Goal: Task Accomplishment & Management: Manage account settings

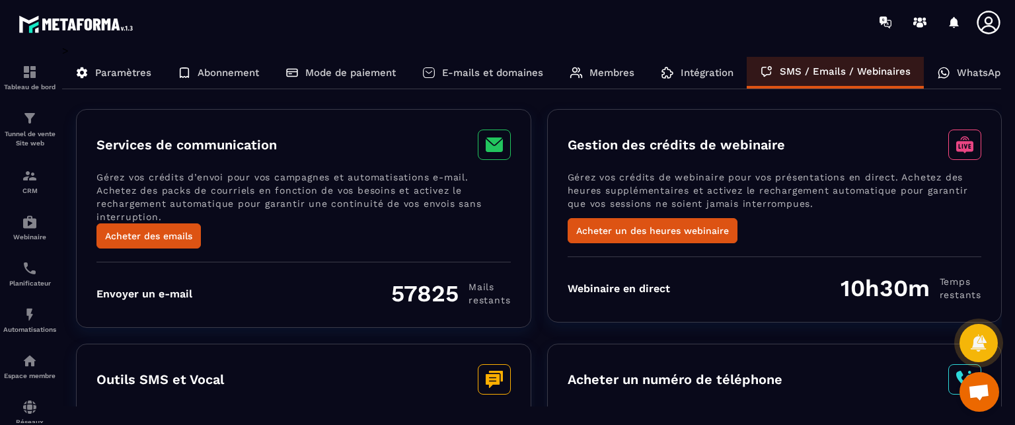
click at [518, 238] on div "Services de communication Gérez vos crédits d’envoi pour vos campagnes et autom…" at bounding box center [303, 218] width 455 height 219
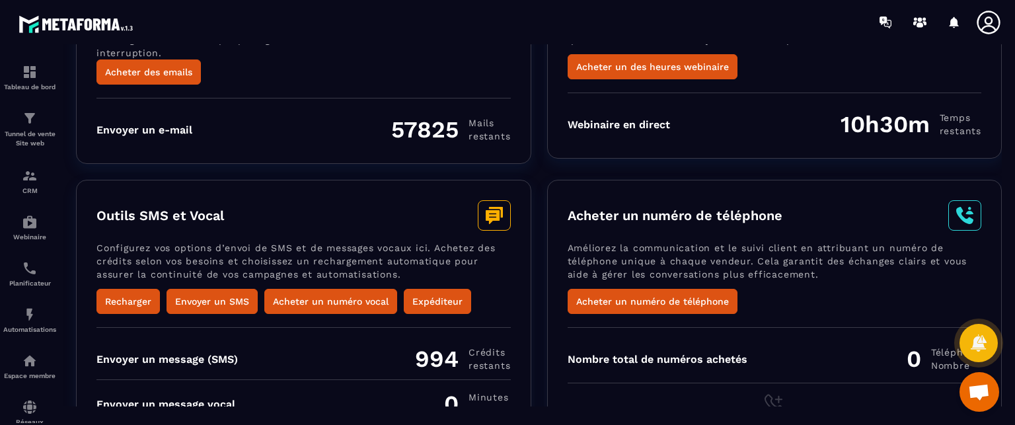
scroll to position [202, 0]
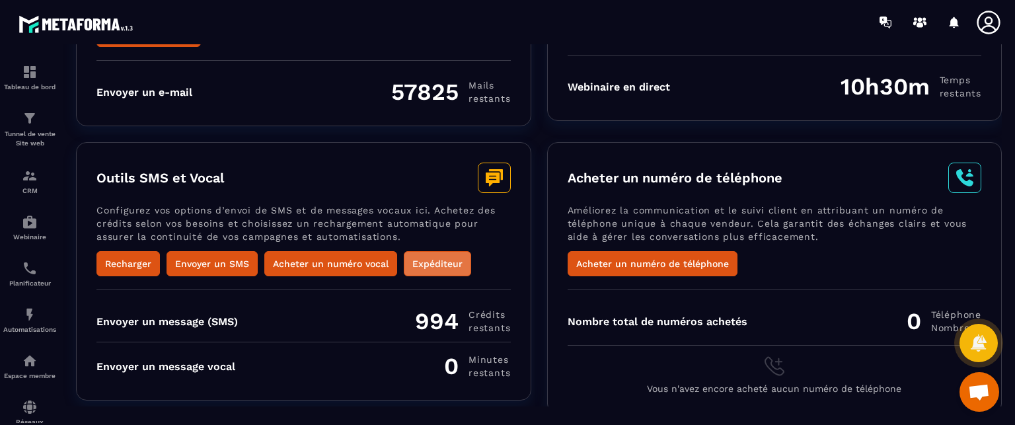
click at [442, 253] on button "Expéditeur" at bounding box center [437, 263] width 67 height 25
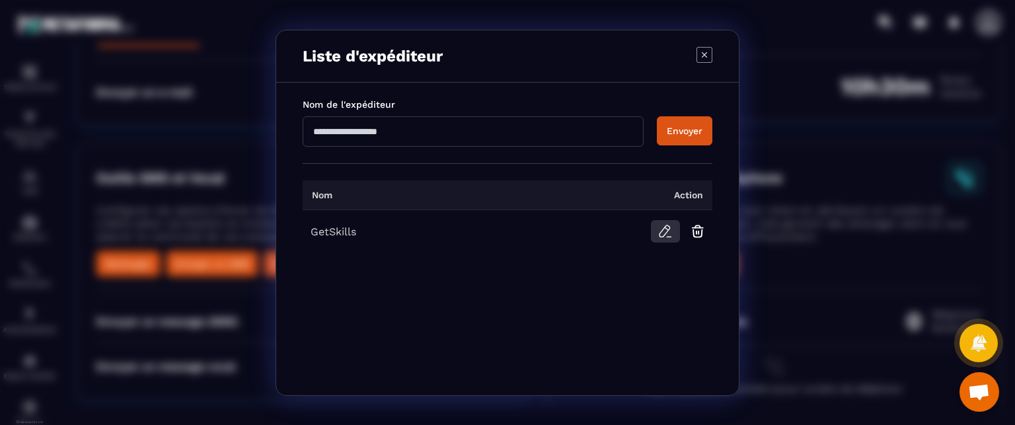
click at [666, 232] on icon "Modal window" at bounding box center [666, 231] width 16 height 16
drag, startPoint x: 378, startPoint y: 132, endPoint x: 285, endPoint y: 132, distance: 93.2
click at [285, 132] on div "Nom de l'expéditeur ********* Envoyer" at bounding box center [507, 123] width 463 height 81
type input "********"
click at [657, 116] on button "Envoyer" at bounding box center [685, 130] width 56 height 29
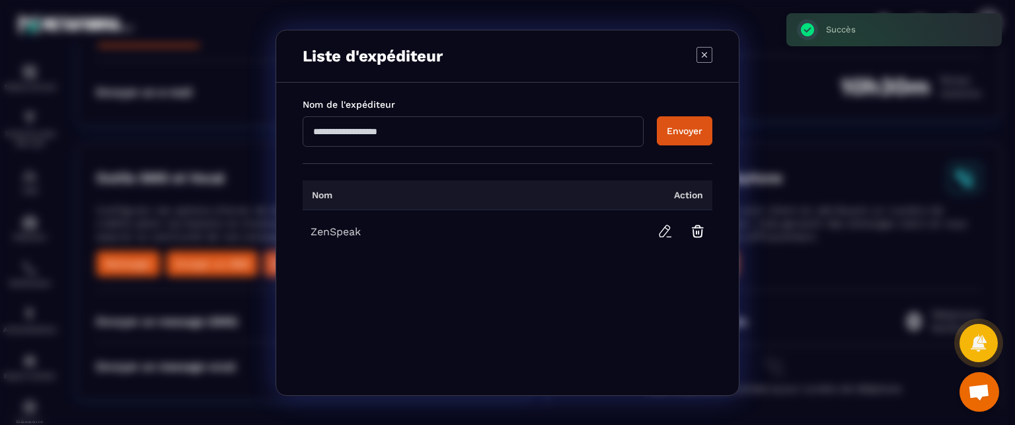
click at [701, 58] on icon "Modal window" at bounding box center [705, 55] width 16 height 16
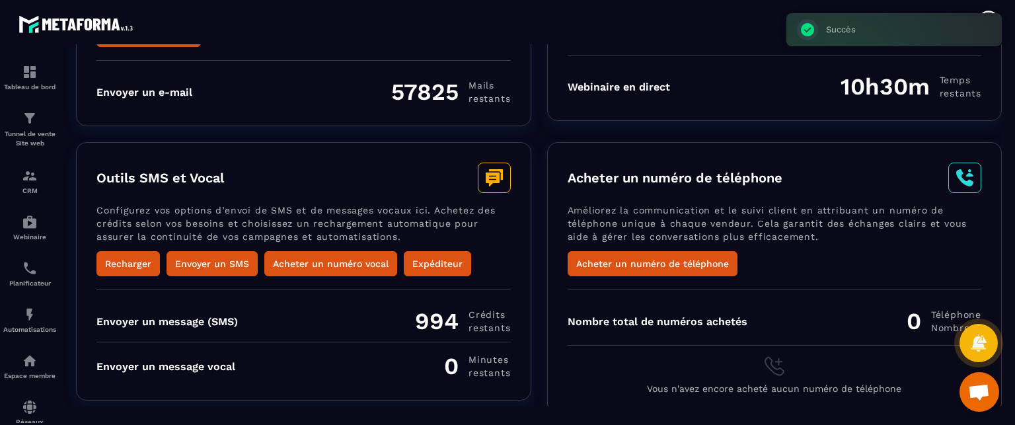
click at [520, 240] on div "Outils SMS et Vocal Configurez vos options d’envoi de SMS et de messages vocaux…" at bounding box center [303, 271] width 455 height 258
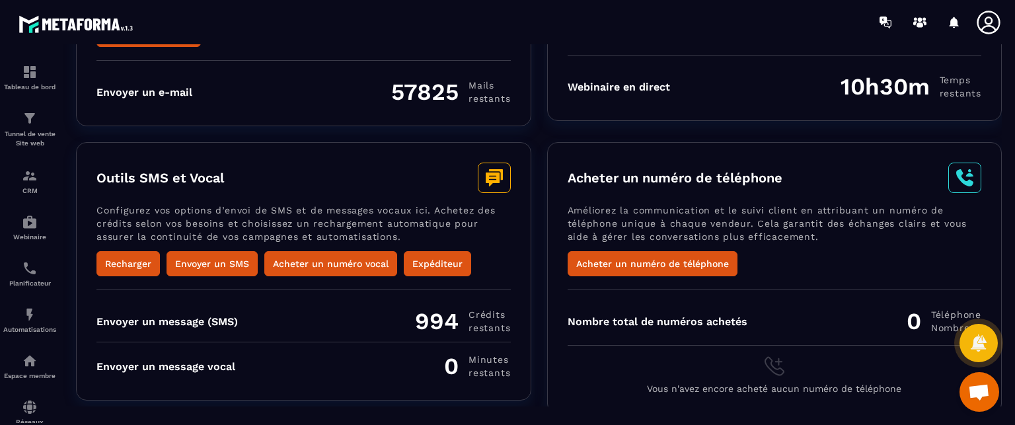
drag, startPoint x: 457, startPoint y: 317, endPoint x: 404, endPoint y: 328, distance: 54.7
click at [404, 328] on div "Envoyer un message (SMS) 994 [DEMOGRAPHIC_DATA] restants Envoyer un message voc…" at bounding box center [304, 335] width 414 height 91
click at [491, 290] on div "Envoyer un message (SMS) 994 [DEMOGRAPHIC_DATA] restants Envoyer un message voc…" at bounding box center [304, 335] width 414 height 91
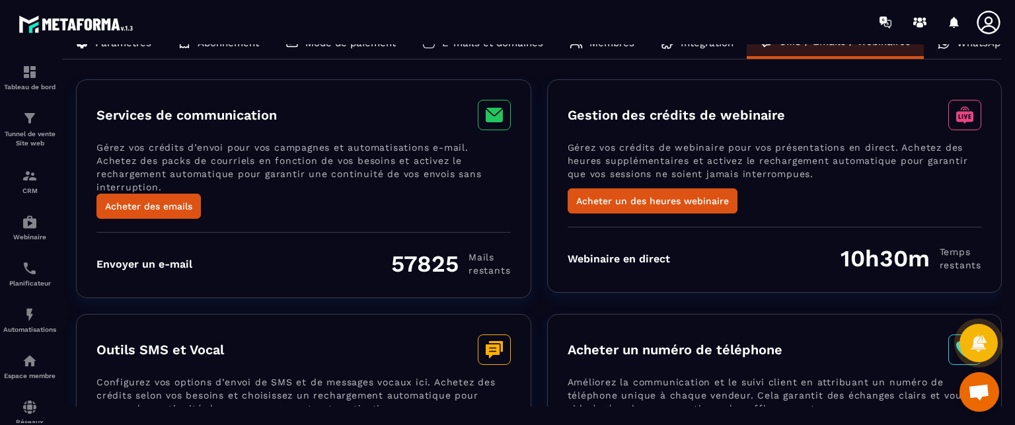
scroll to position [0, 0]
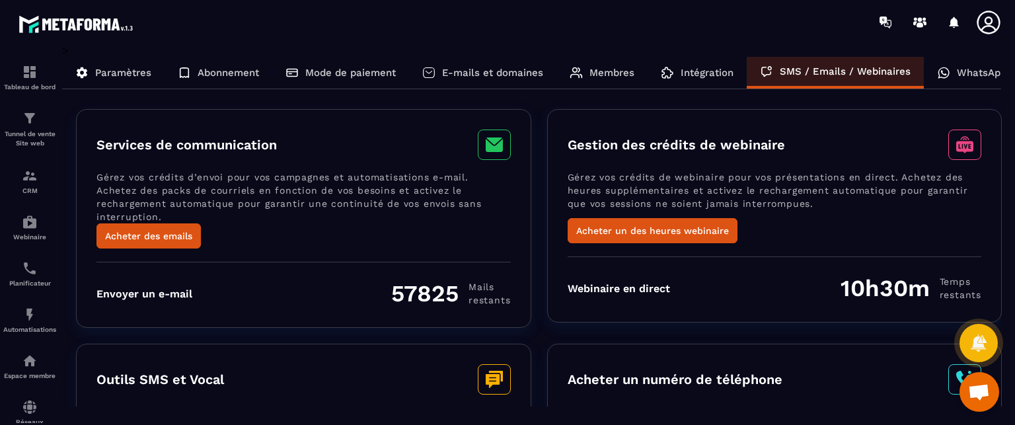
click at [615, 283] on div "Webinaire en direct" at bounding box center [619, 288] width 102 height 13
click at [567, 316] on div "Gestion des crédits de webinaire Gérez vos crédits de webinaire pour vos présen…" at bounding box center [774, 216] width 455 height 214
click at [697, 71] on p "Intégration" at bounding box center [707, 73] width 53 height 12
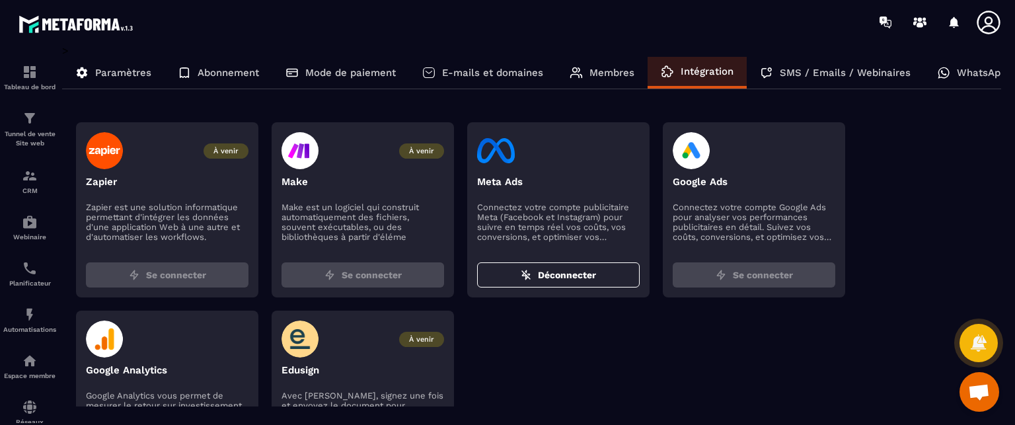
click at [618, 75] on p "Membres" at bounding box center [612, 73] width 45 height 12
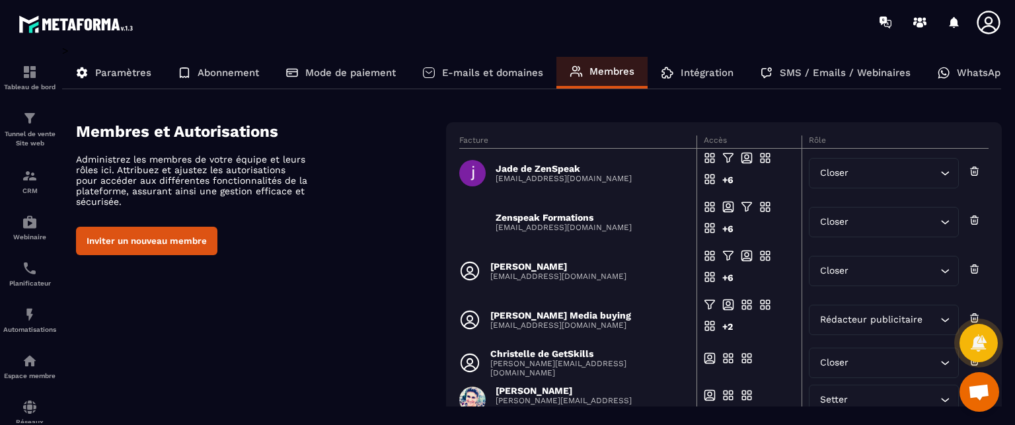
click at [93, 85] on div "Paramètres" at bounding box center [113, 73] width 102 height 32
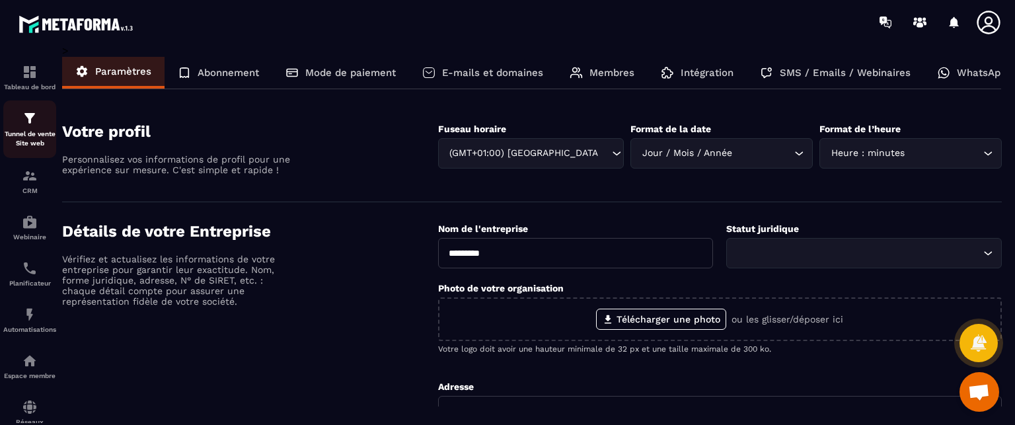
click at [50, 137] on p "Tunnel de vente Site web" at bounding box center [29, 139] width 53 height 19
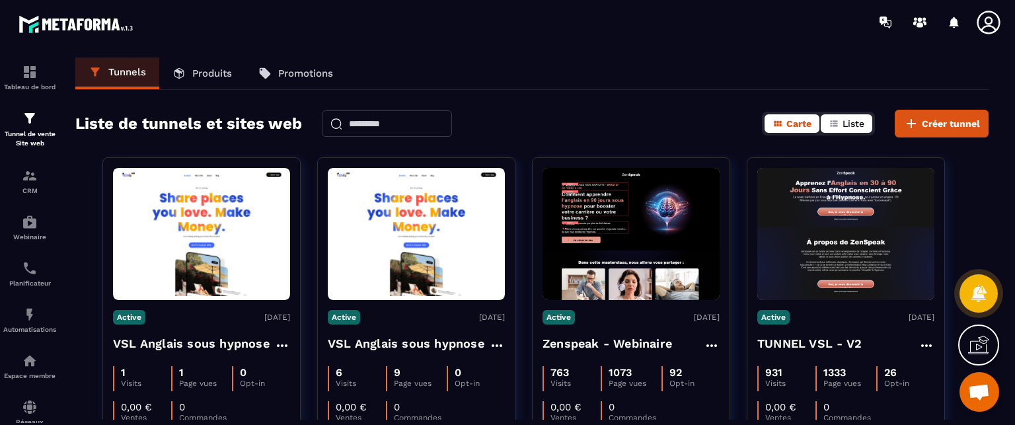
click at [857, 123] on span "Liste" at bounding box center [854, 123] width 22 height 11
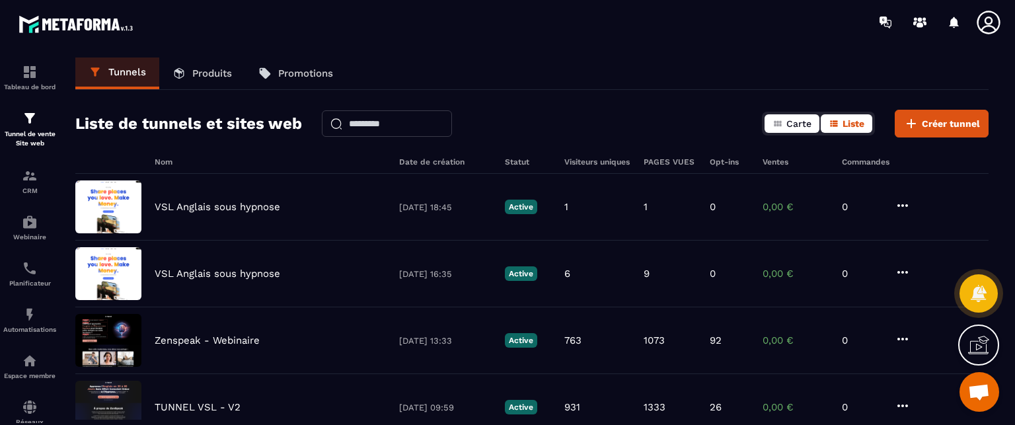
click at [786, 120] on button "Carte" at bounding box center [792, 123] width 55 height 19
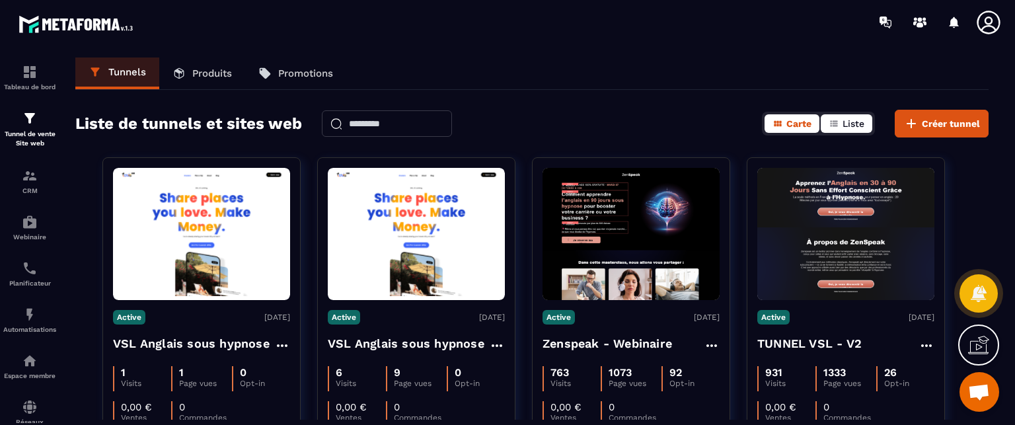
click at [838, 127] on icon "button" at bounding box center [834, 123] width 11 height 11
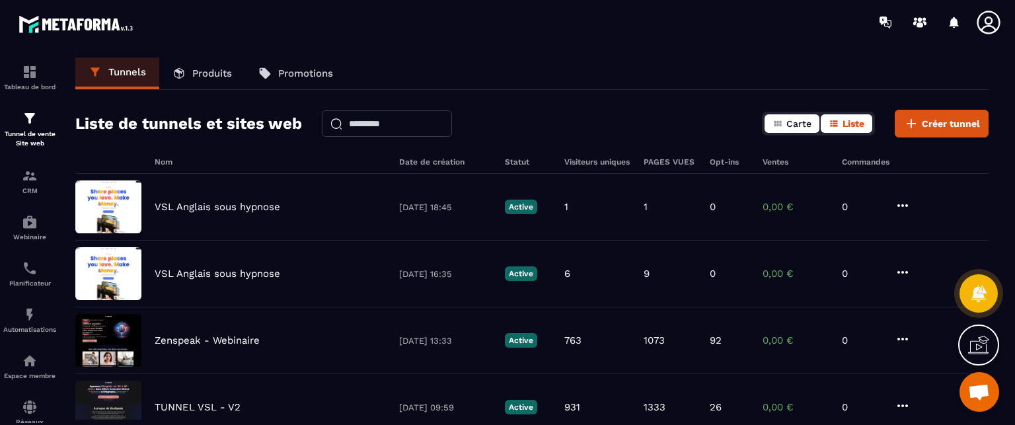
click at [802, 128] on span "Carte" at bounding box center [799, 123] width 25 height 11
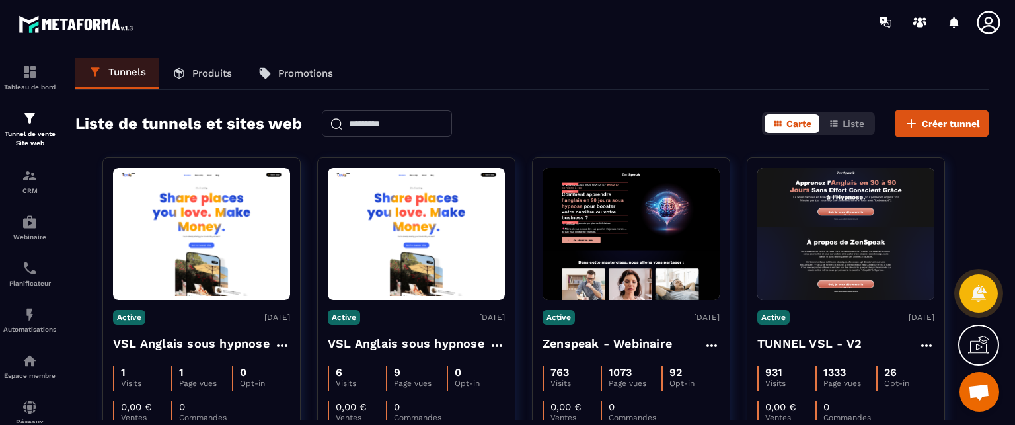
click at [699, 107] on div "Tunnels Produits Promotions Liste de tunnels et sites web Carte Liste Créer tun…" at bounding box center [532, 239] width 940 height 362
click at [854, 123] on span "Liste" at bounding box center [854, 123] width 22 height 11
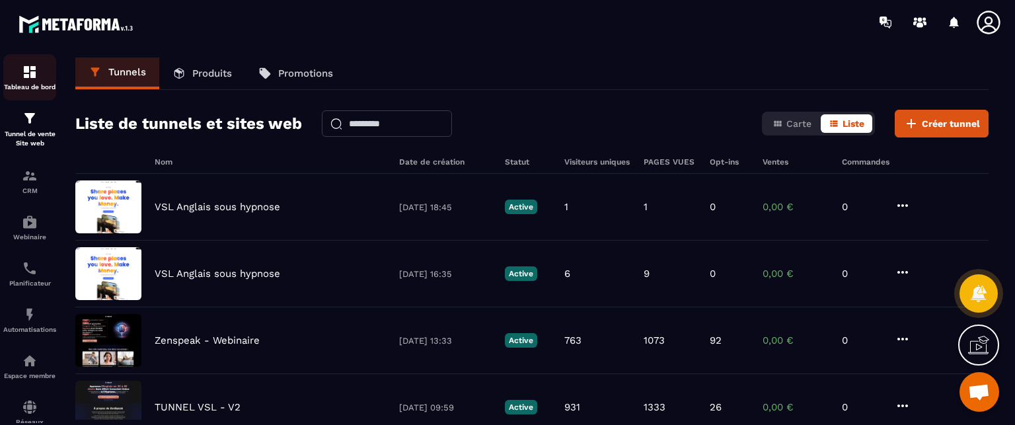
click at [33, 79] on img at bounding box center [30, 72] width 16 height 16
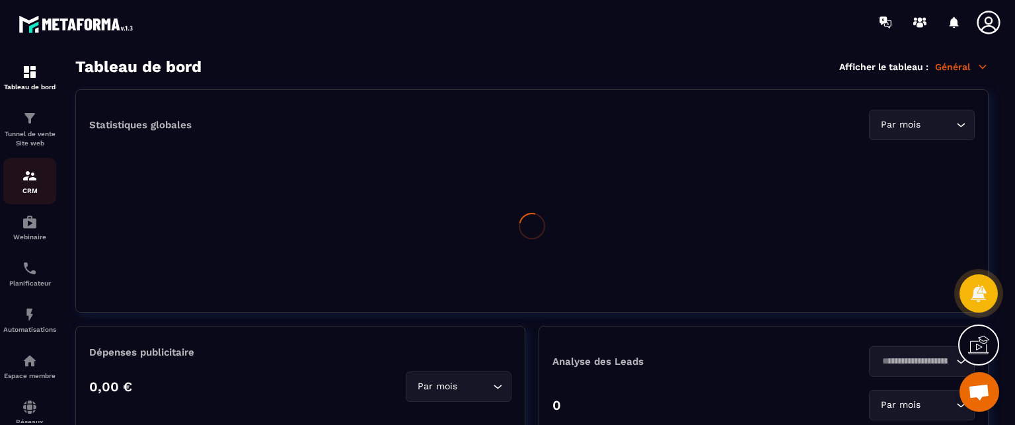
click at [37, 201] on link "CRM" at bounding box center [29, 181] width 53 height 46
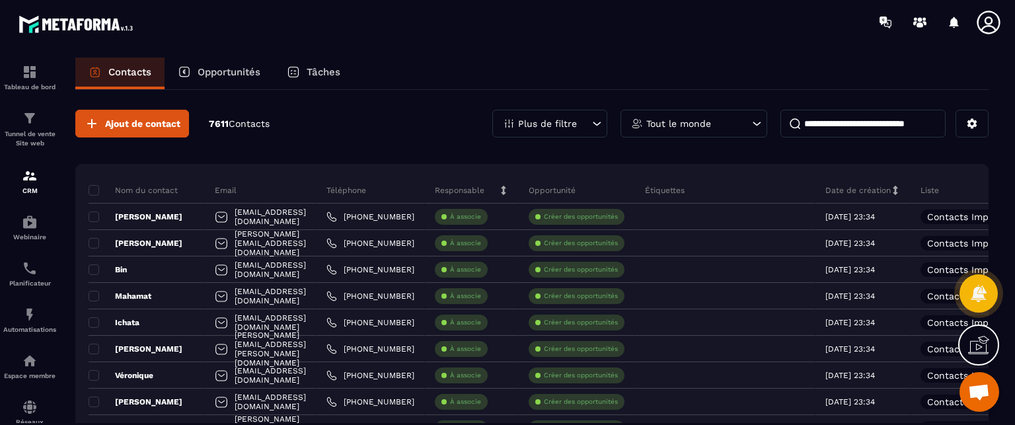
click at [307, 26] on div at bounding box center [585, 22] width 860 height 44
click at [232, 69] on p "Opportunités" at bounding box center [229, 72] width 63 height 12
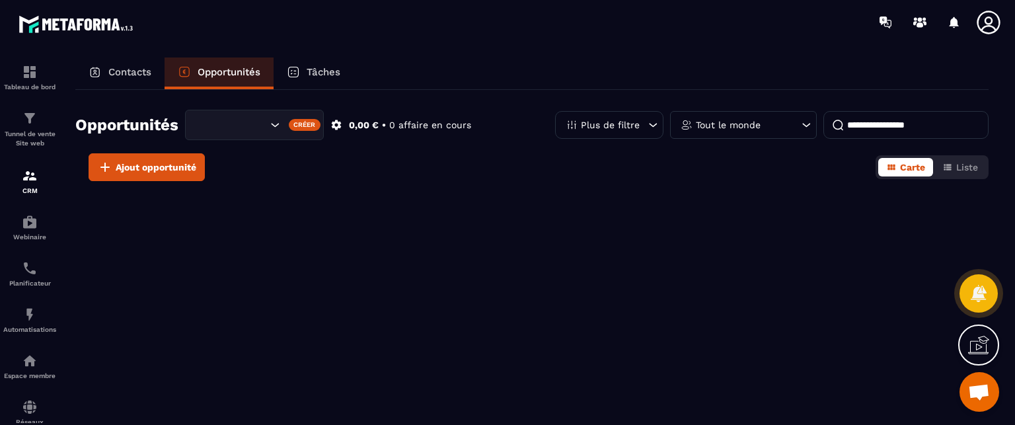
click at [135, 65] on div "Contacts" at bounding box center [119, 74] width 89 height 32
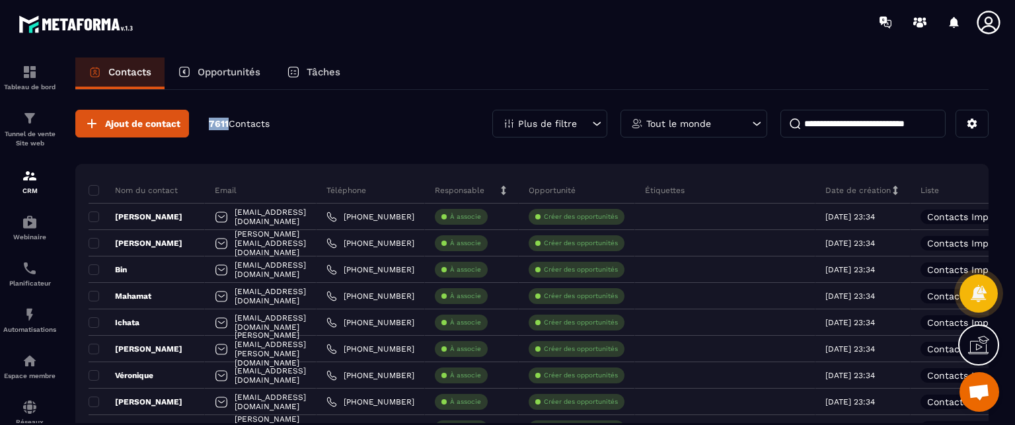
drag, startPoint x: 229, startPoint y: 126, endPoint x: 206, endPoint y: 123, distance: 23.3
click at [206, 123] on div "Ajout de contact 7611 Contacts" at bounding box center [172, 124] width 194 height 28
drag, startPoint x: 293, startPoint y: 126, endPoint x: 206, endPoint y: 124, distance: 86.6
click at [206, 124] on div "Ajout de contact 7611 Contacts Plus de filtre Tout le monde" at bounding box center [532, 124] width 914 height 28
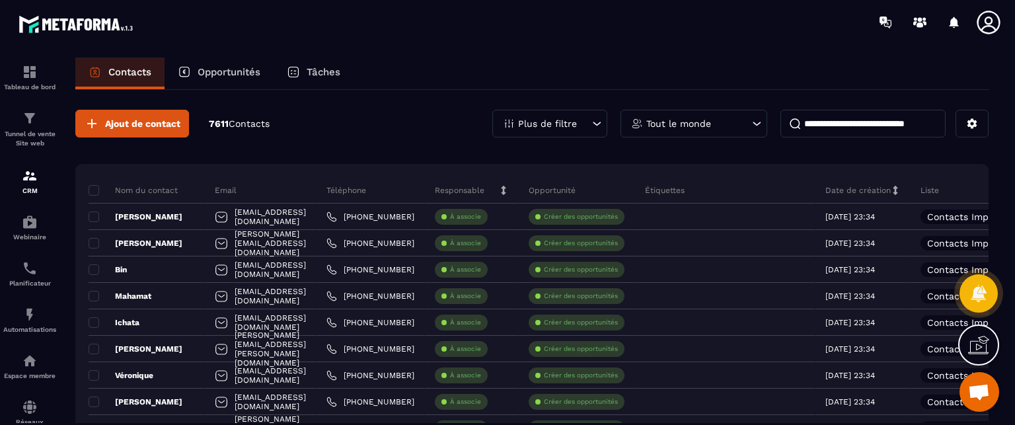
click at [587, 73] on div "Contacts Opportunités Tâches" at bounding box center [532, 74] width 914 height 32
click at [817, 122] on input at bounding box center [863, 124] width 165 height 28
type input "*"
click at [973, 124] on icon at bounding box center [973, 124] width 12 height 12
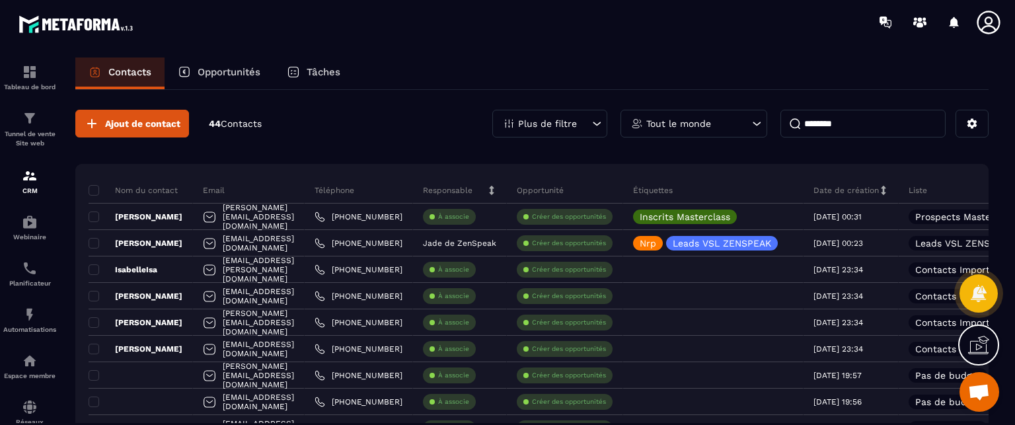
drag, startPoint x: 1011, startPoint y: 95, endPoint x: 1010, endPoint y: 153, distance: 58.8
click at [1010, 153] on section "Tableau de bord Tunnel de vente Site web CRM Webinaire Planificateur Automatisa…" at bounding box center [507, 253] width 1015 height 418
click at [910, 76] on div "Contacts Opportunités Tâches" at bounding box center [532, 74] width 914 height 32
click at [347, 123] on div "Ajout de contact 44 Contacts Plus de filtre Tout le monde ********" at bounding box center [532, 124] width 914 height 28
click at [867, 133] on input "********" at bounding box center [863, 124] width 165 height 28
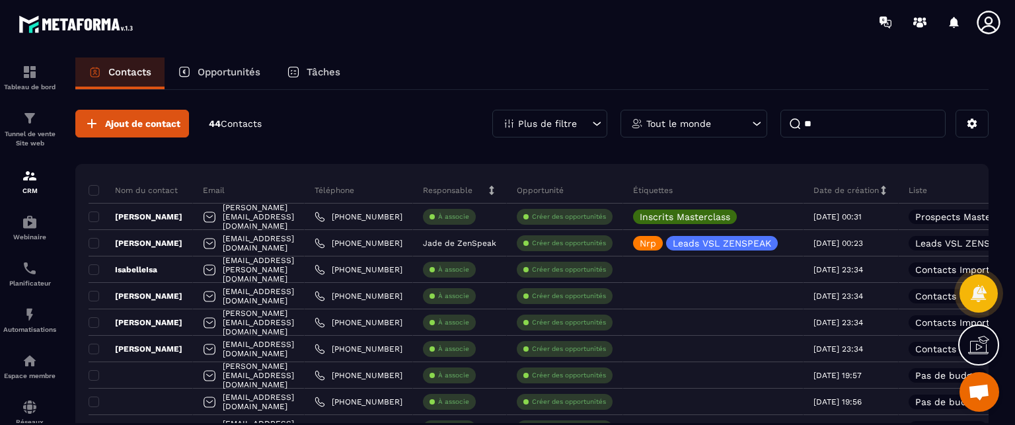
type input "*"
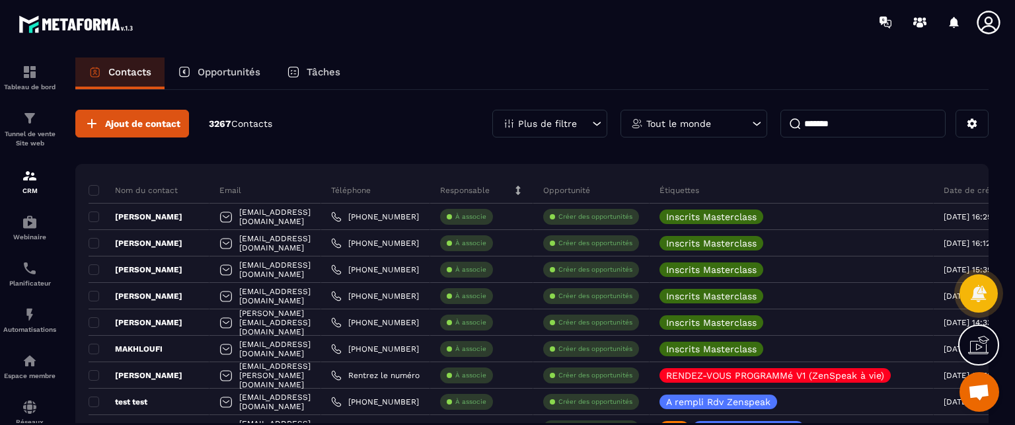
type input "********"
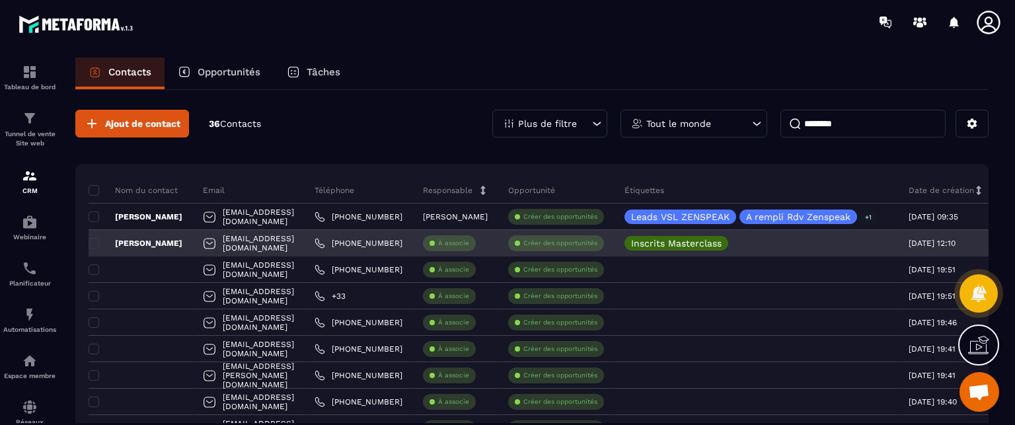
click at [138, 240] on p "[PERSON_NAME]" at bounding box center [136, 243] width 94 height 11
